Goal: Information Seeking & Learning: Learn about a topic

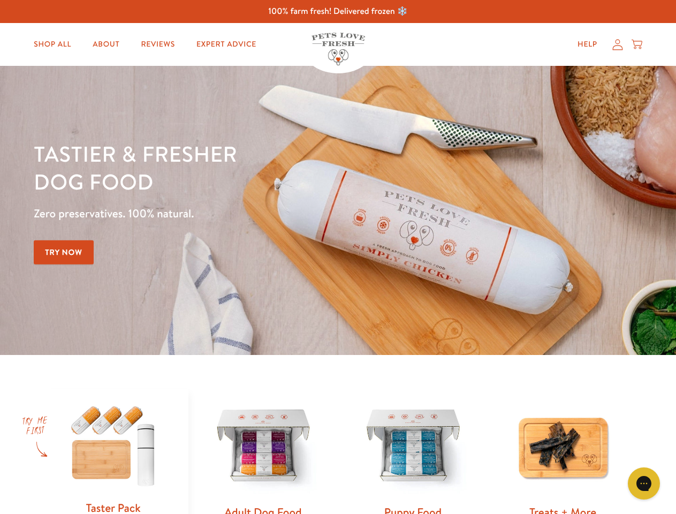
click at [338, 257] on div "Tastier & fresher dog food Zero preservatives. 100% natural. Try Now" at bounding box center [237, 210] width 406 height 141
click at [644, 483] on icon "Gorgias live chat" at bounding box center [643, 483] width 10 height 10
